Goal: Find specific page/section: Find specific page/section

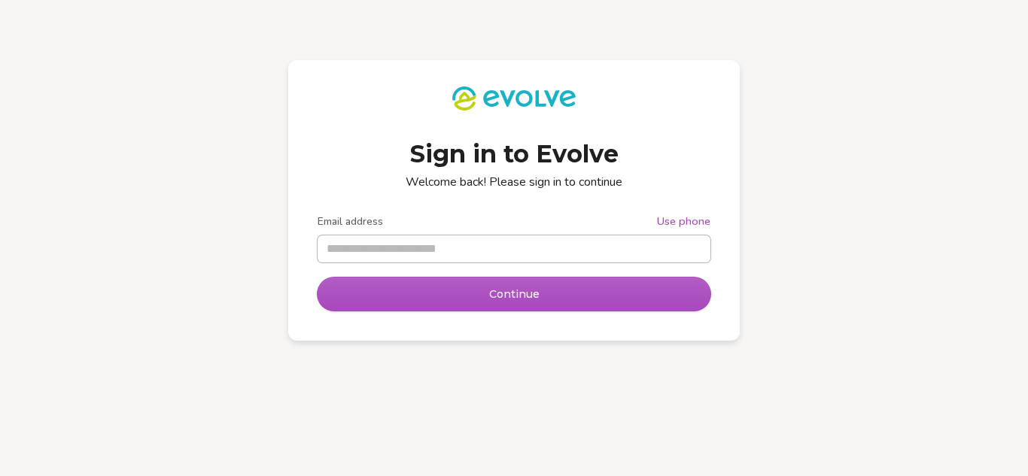
click at [545, 242] on input "Email address" at bounding box center [514, 249] width 393 height 27
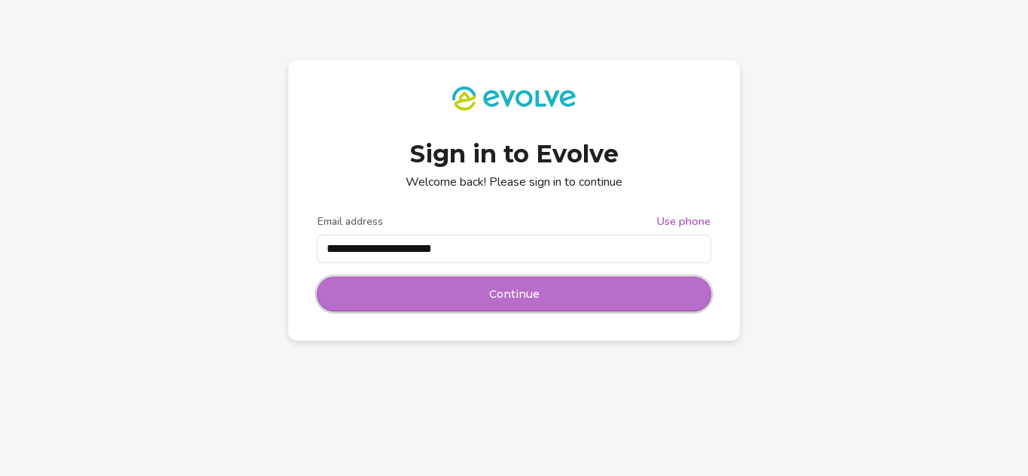
click at [515, 291] on span "Continue" at bounding box center [514, 294] width 50 height 15
type input "**********"
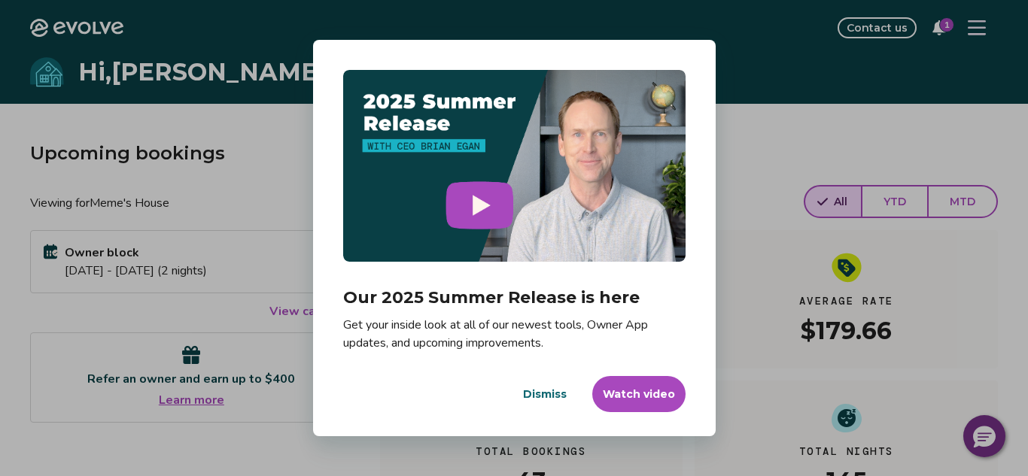
click at [543, 392] on span "Dismiss" at bounding box center [545, 394] width 44 height 15
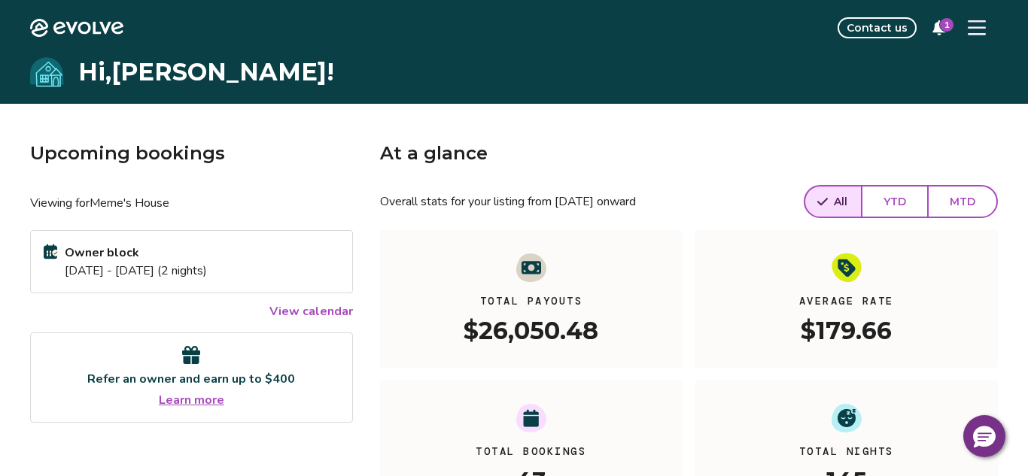
click at [971, 22] on icon "Menu Button" at bounding box center [977, 27] width 18 height 15
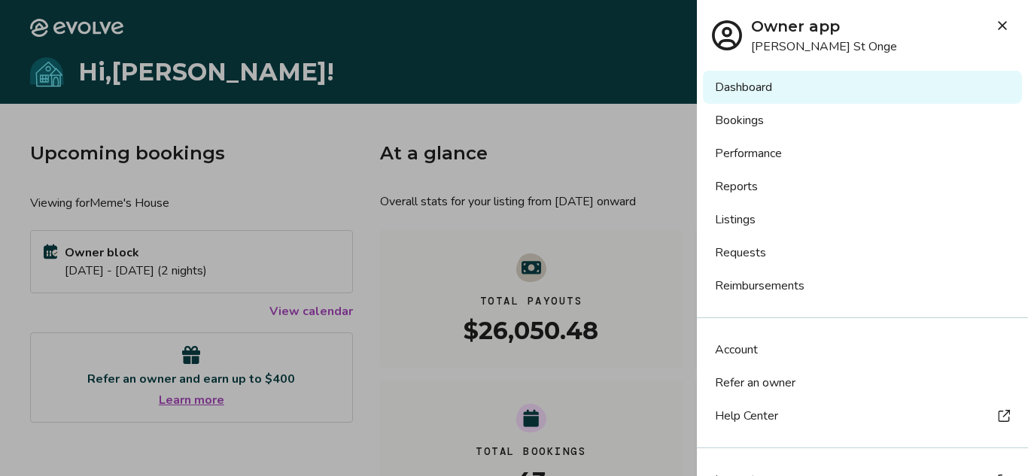
click at [752, 185] on link "Reports" at bounding box center [862, 186] width 319 height 33
